Goal: Information Seeking & Learning: Learn about a topic

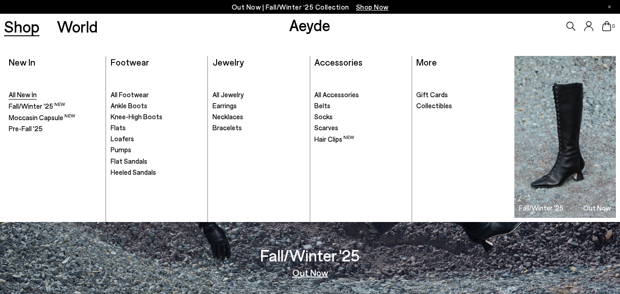
click at [27, 94] on span "All New In" at bounding box center [23, 94] width 28 height 8
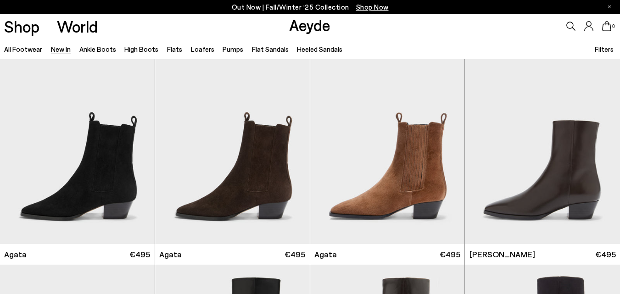
scroll to position [282, 0]
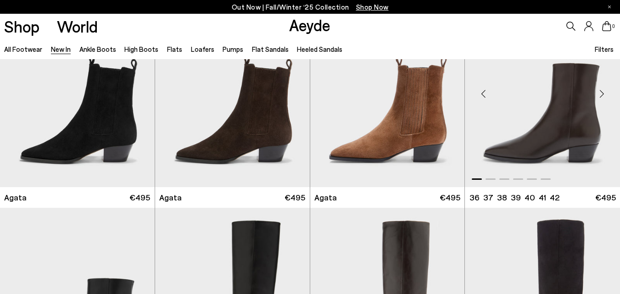
click at [602, 91] on div "Next slide" at bounding box center [602, 94] width 28 height 28
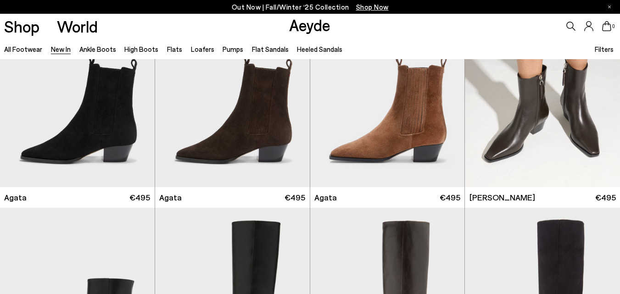
scroll to position [298, 0]
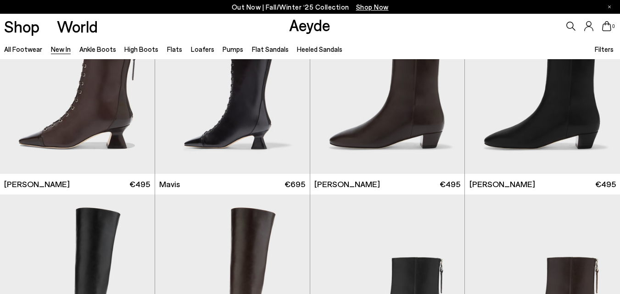
scroll to position [1054, 0]
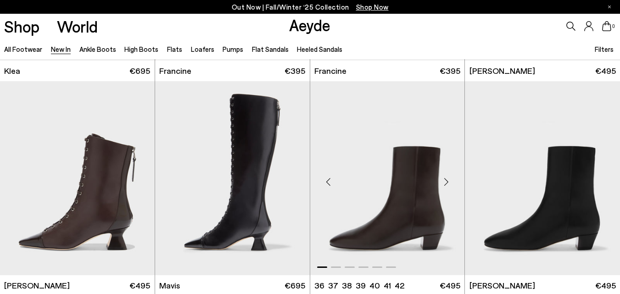
click at [448, 182] on div "Next slide" at bounding box center [447, 183] width 28 height 28
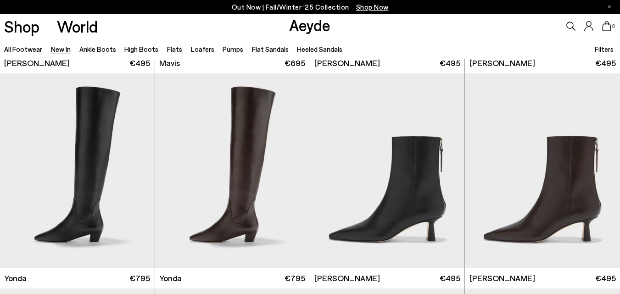
scroll to position [1306, 0]
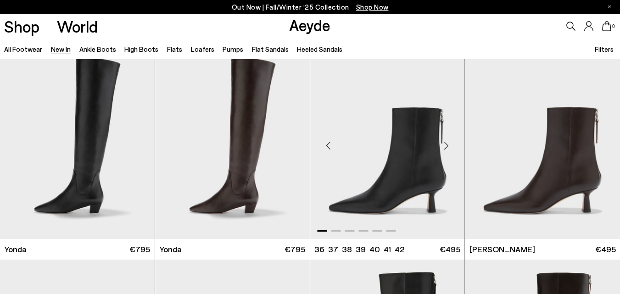
click at [453, 142] on div "Next slide" at bounding box center [447, 146] width 28 height 28
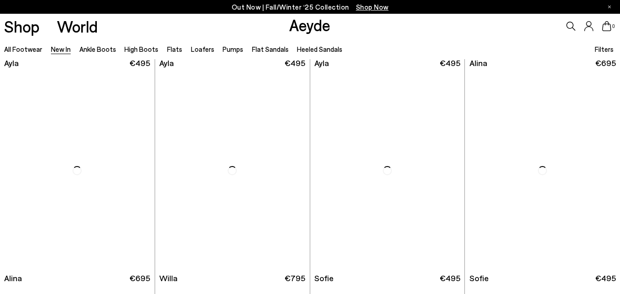
scroll to position [2596, 0]
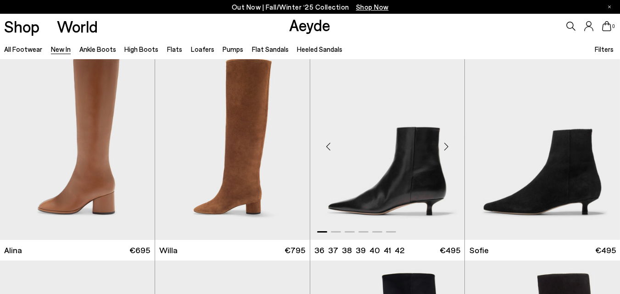
click at [445, 146] on div "Next slide" at bounding box center [447, 147] width 28 height 28
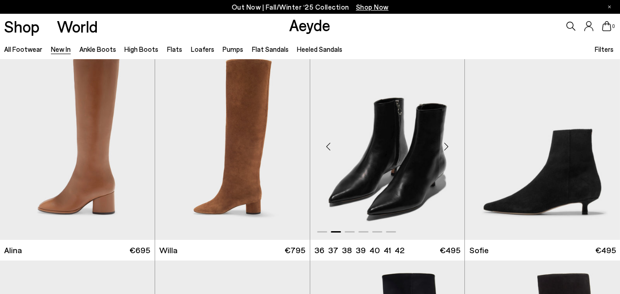
click at [445, 146] on div "Next slide" at bounding box center [447, 147] width 28 height 28
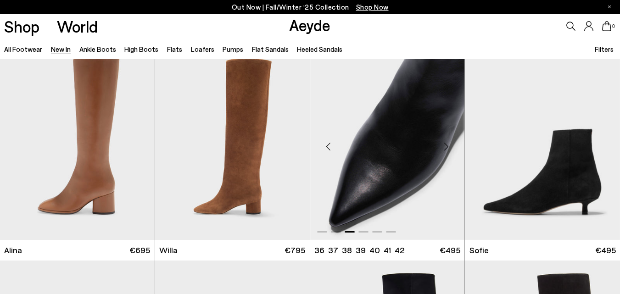
click at [445, 146] on div "Next slide" at bounding box center [447, 147] width 28 height 28
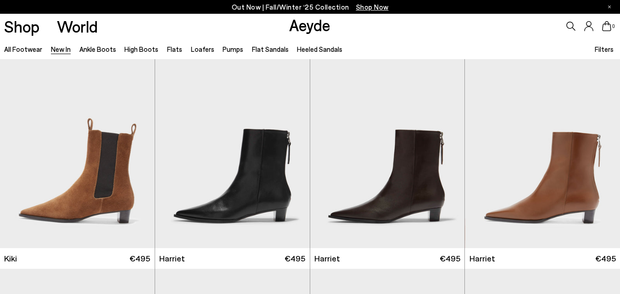
scroll to position [3060, 0]
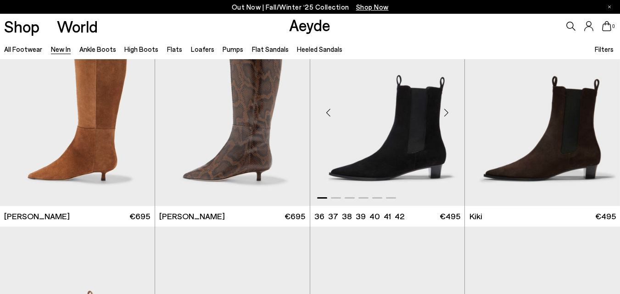
click at [449, 111] on div "Next slide" at bounding box center [447, 113] width 28 height 28
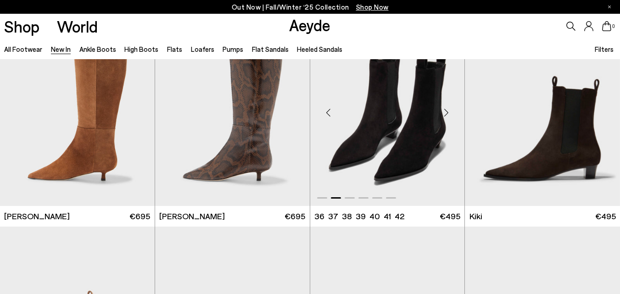
click at [449, 111] on div "Next slide" at bounding box center [447, 113] width 28 height 28
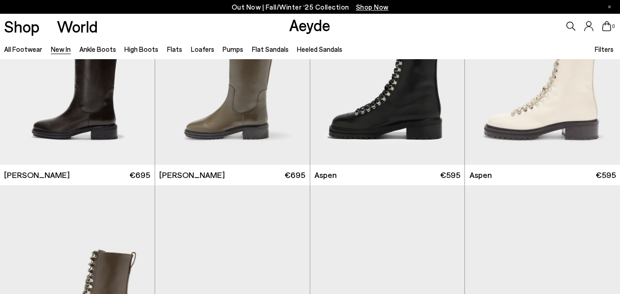
scroll to position [4744, 0]
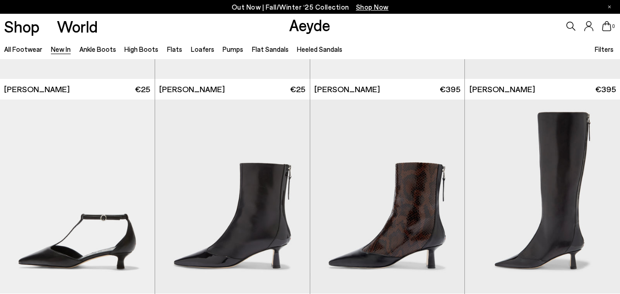
scroll to position [6669, 0]
